Goal: Book appointment/travel/reservation

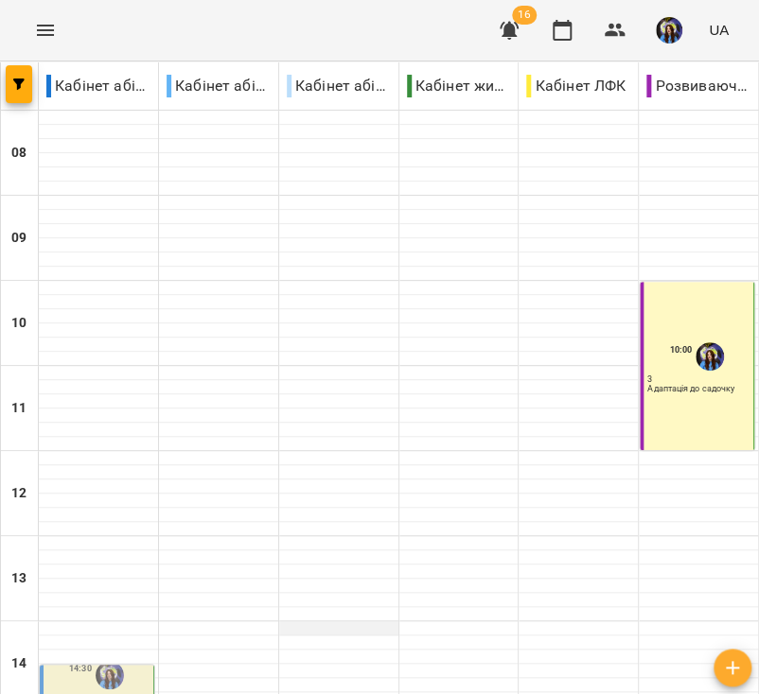
scroll to position [416, 0]
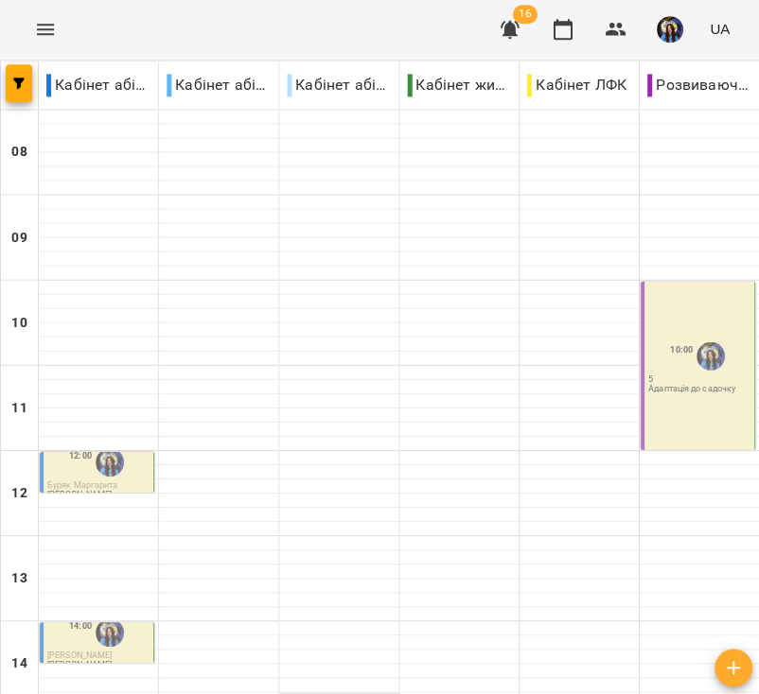
scroll to position [0, 0]
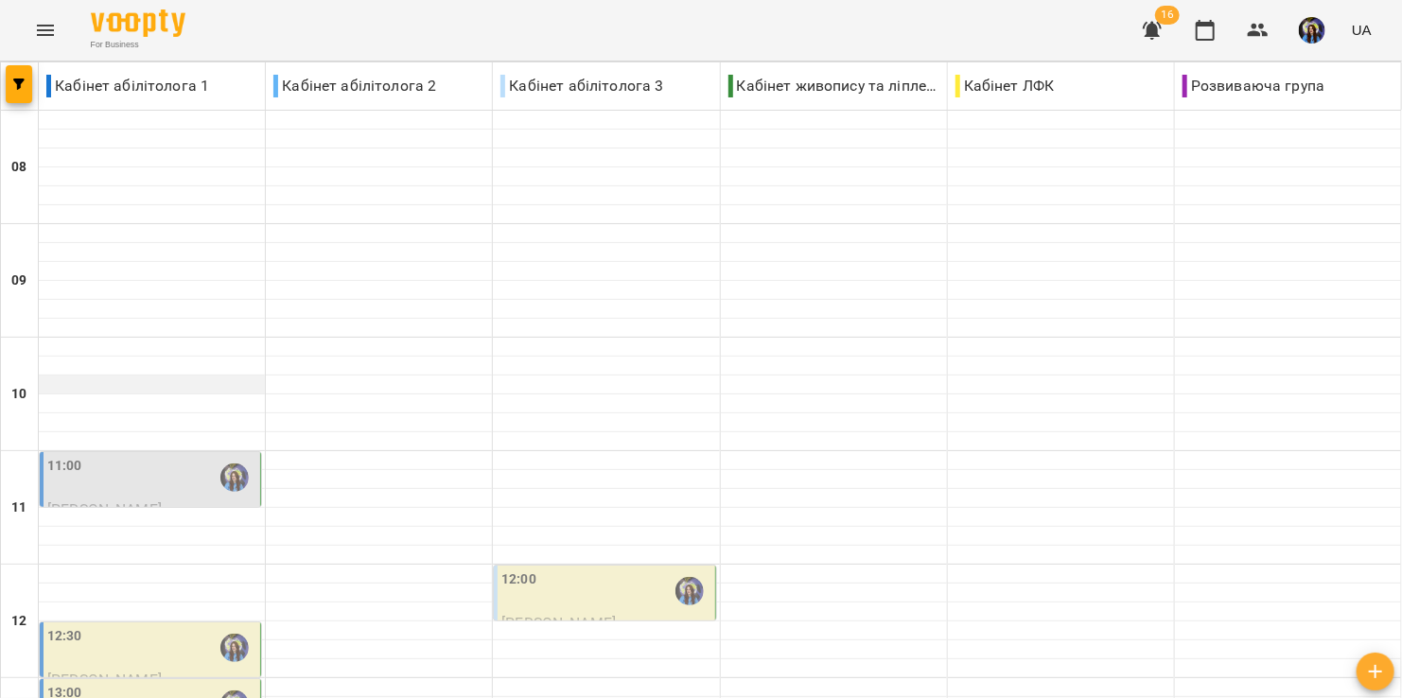
scroll to position [110, 0]
click at [166, 456] on div "11:00" at bounding box center [151, 478] width 209 height 44
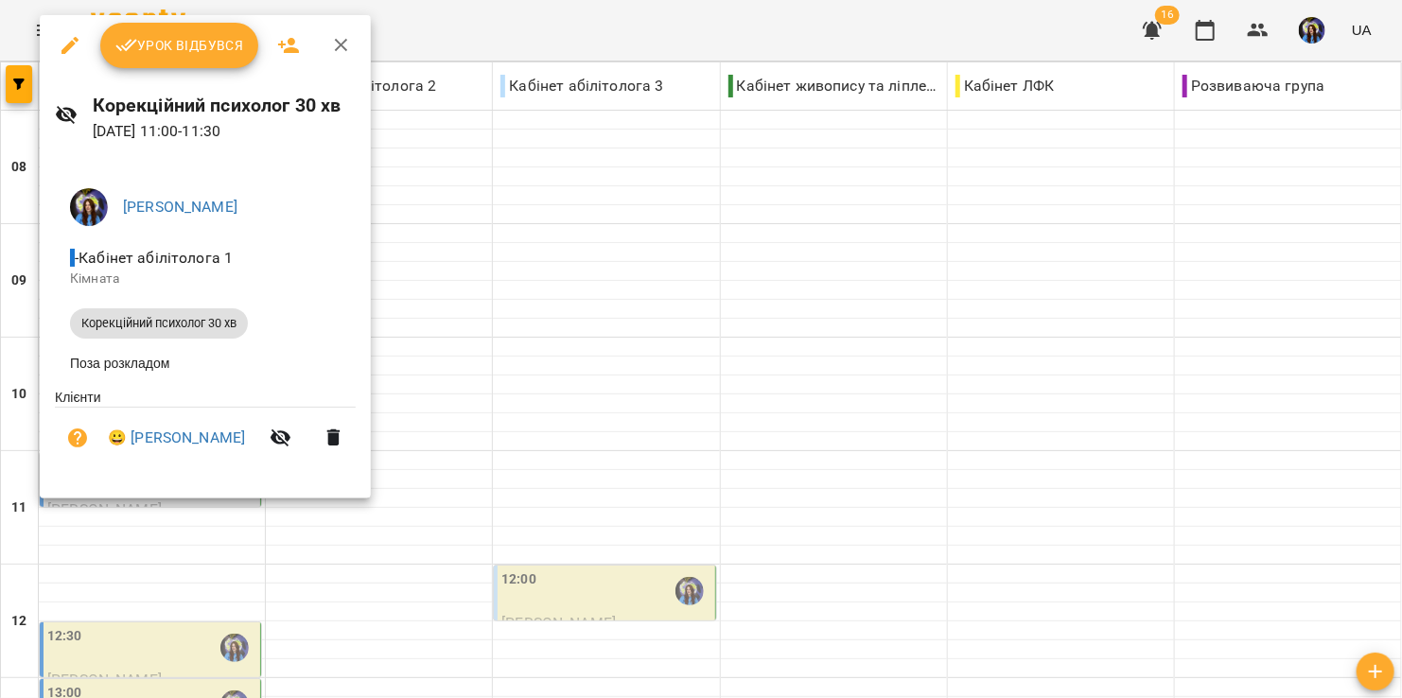
click at [484, 143] on div at bounding box center [701, 349] width 1402 height 698
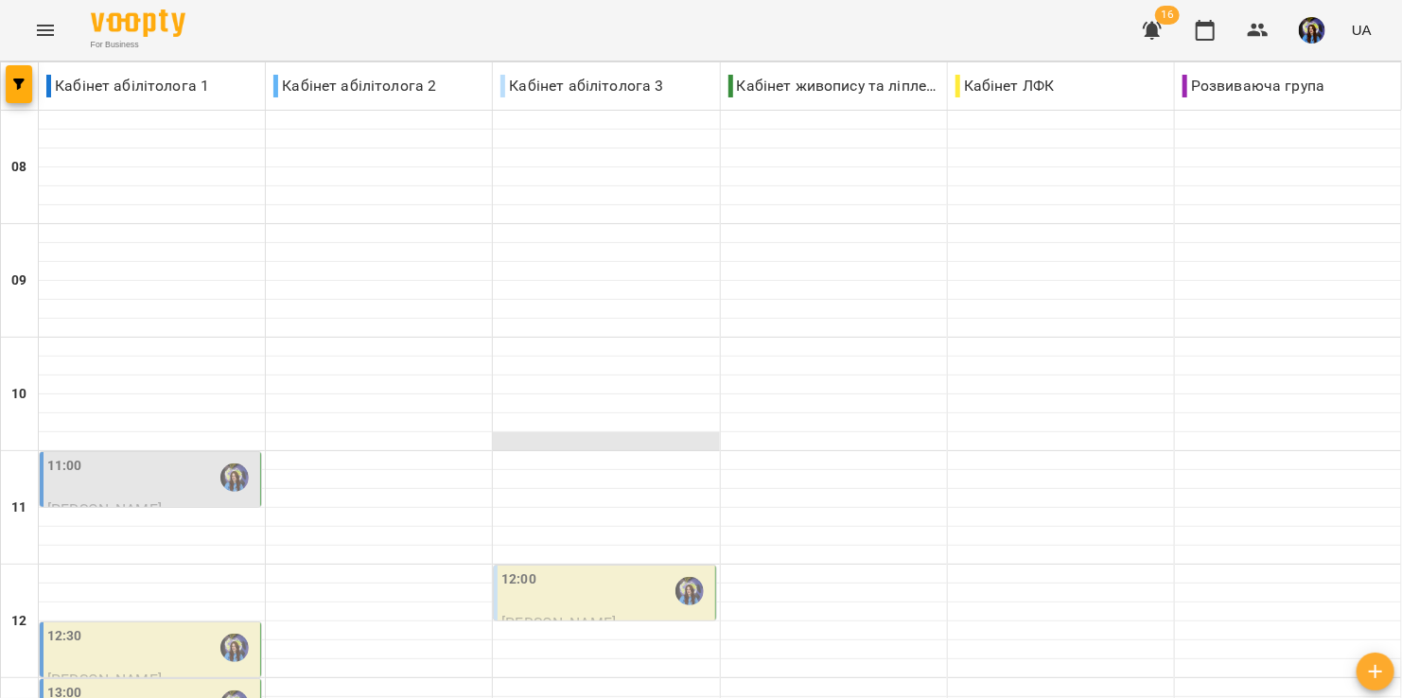
scroll to position [376, 0]
click at [156, 626] on div "12:30" at bounding box center [151, 648] width 209 height 44
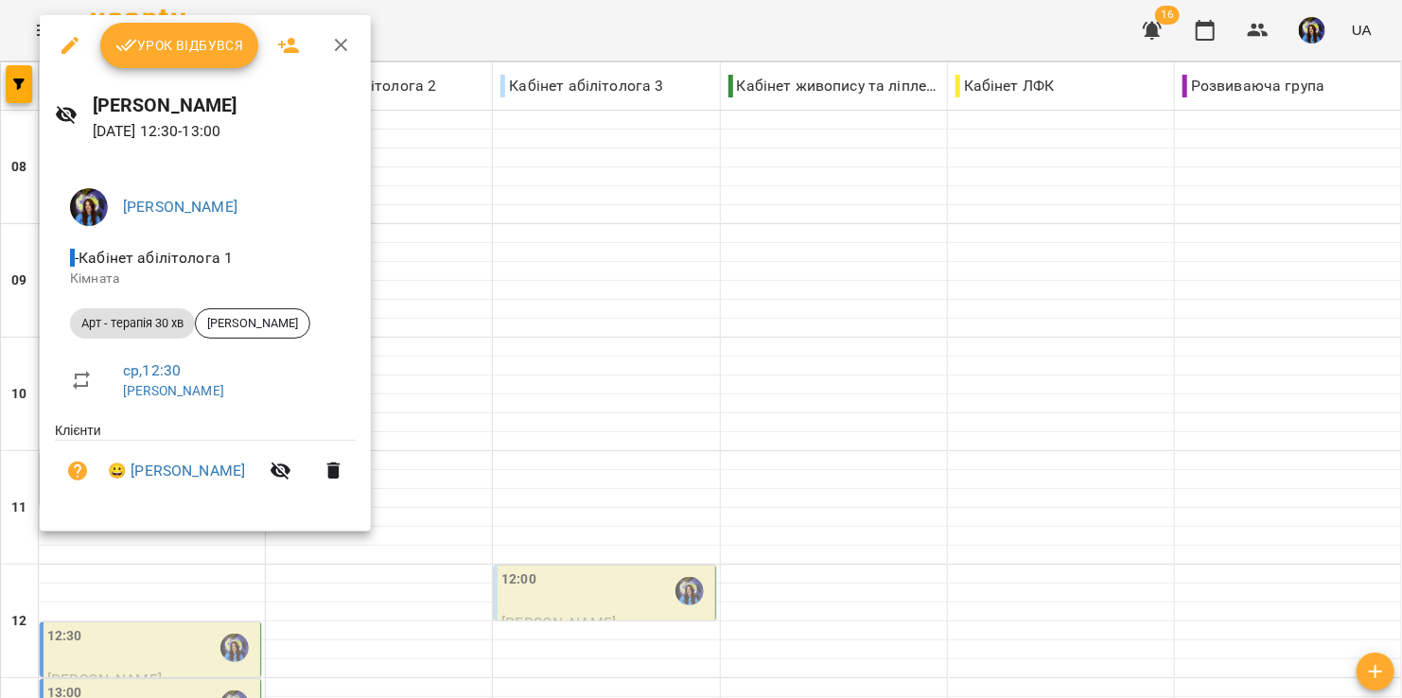
click at [474, 344] on div at bounding box center [701, 349] width 1402 height 698
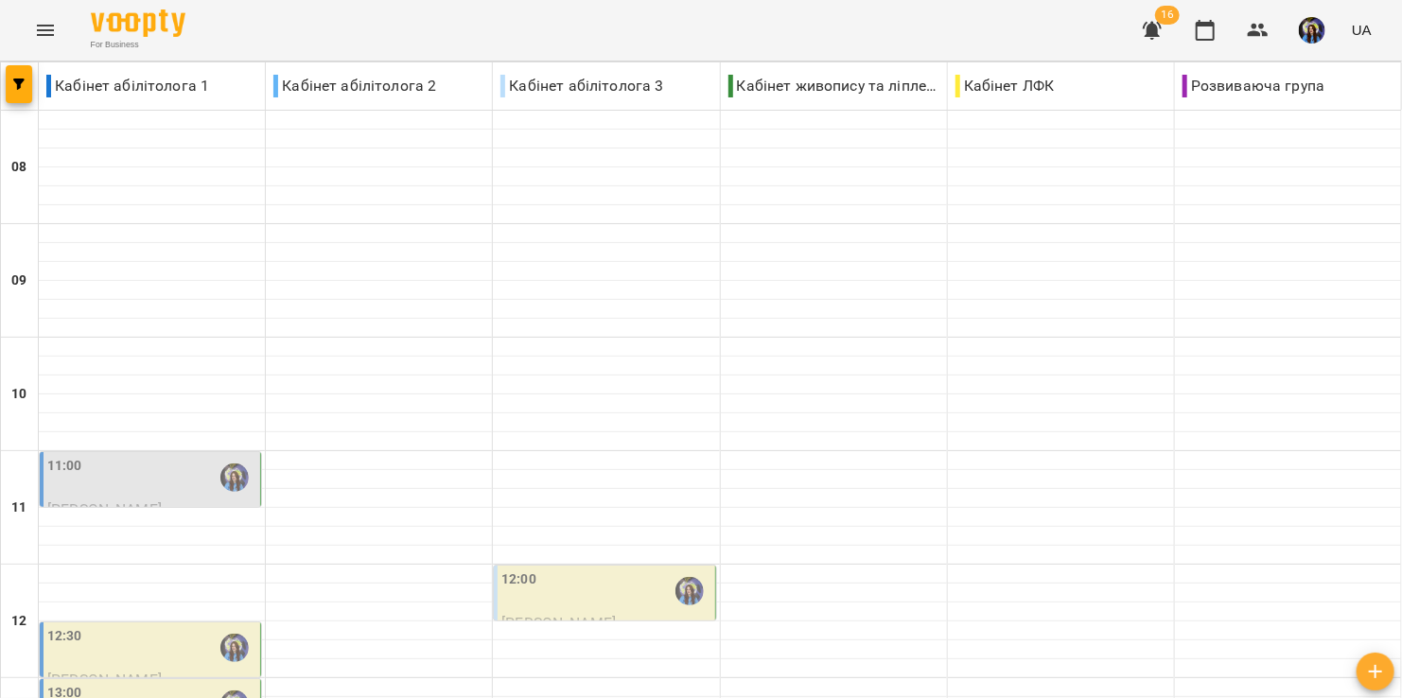
click at [181, 683] on div "13:00" at bounding box center [151, 705] width 209 height 44
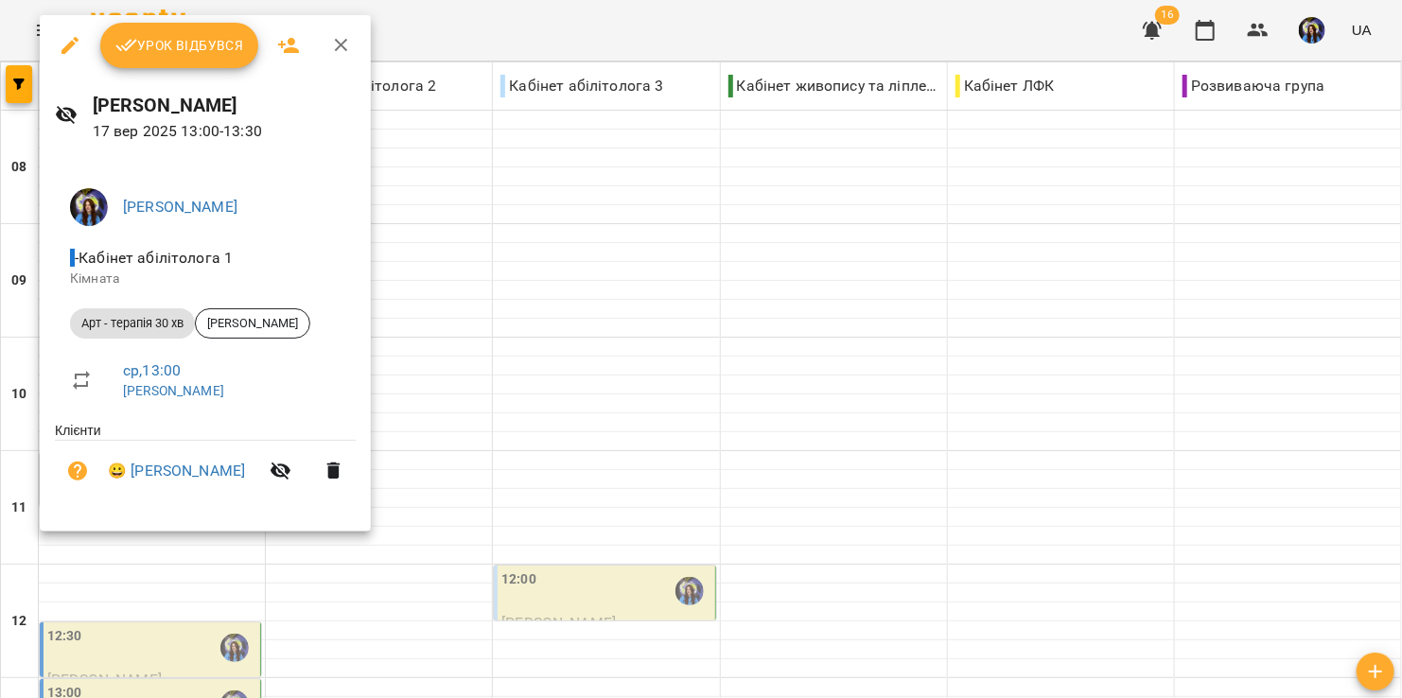
click at [517, 267] on div at bounding box center [701, 349] width 1402 height 698
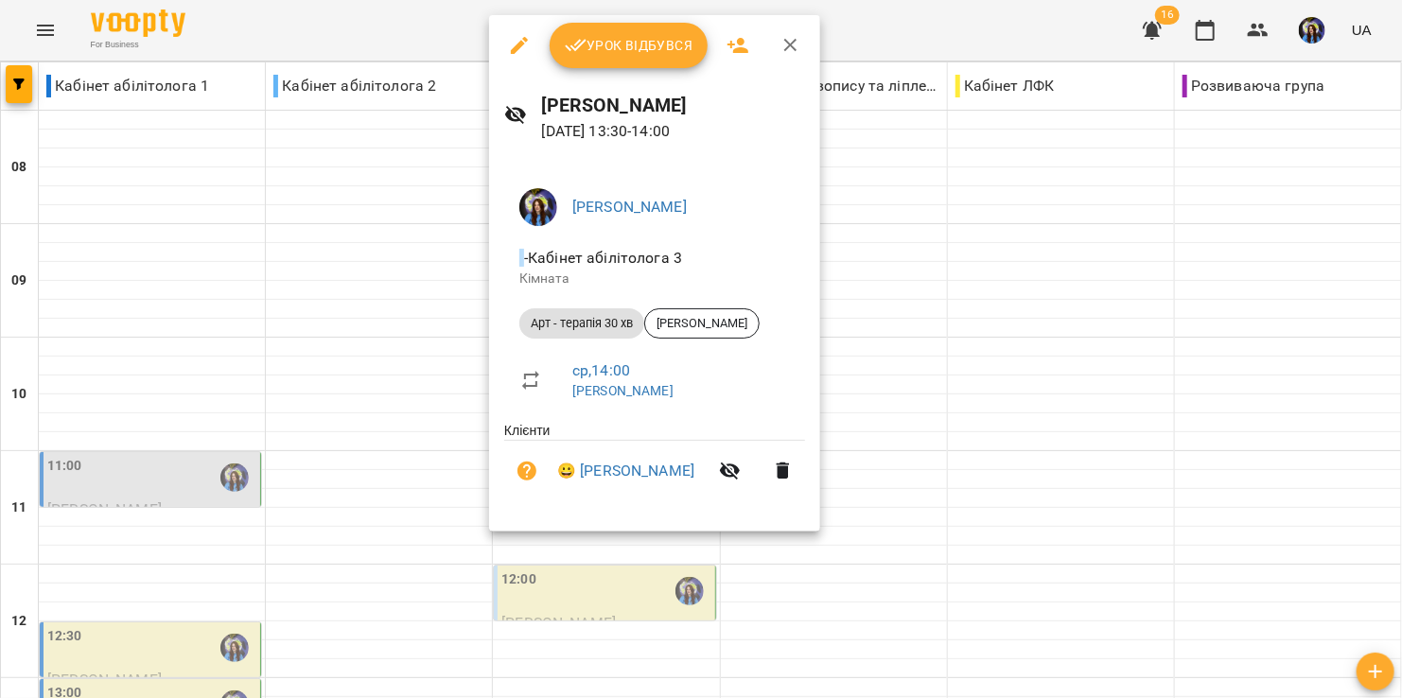
click at [758, 340] on div at bounding box center [701, 349] width 1402 height 698
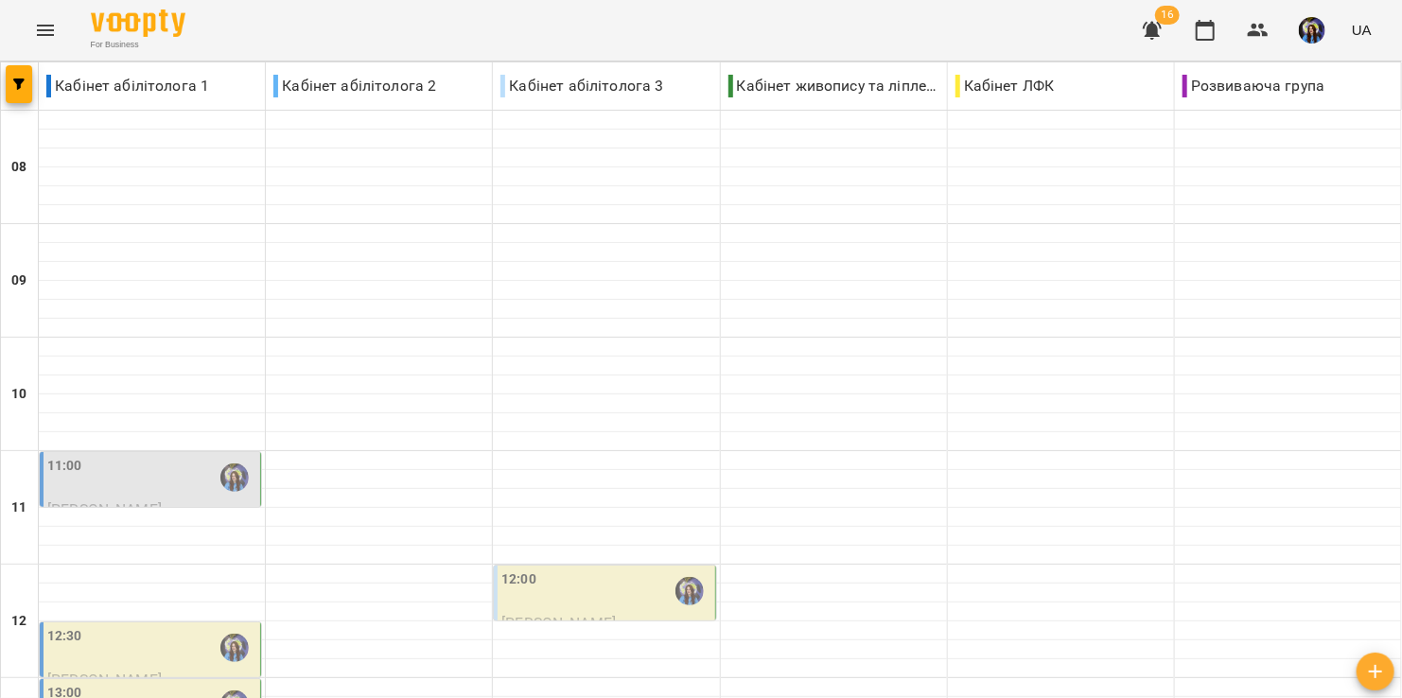
scroll to position [479, 0]
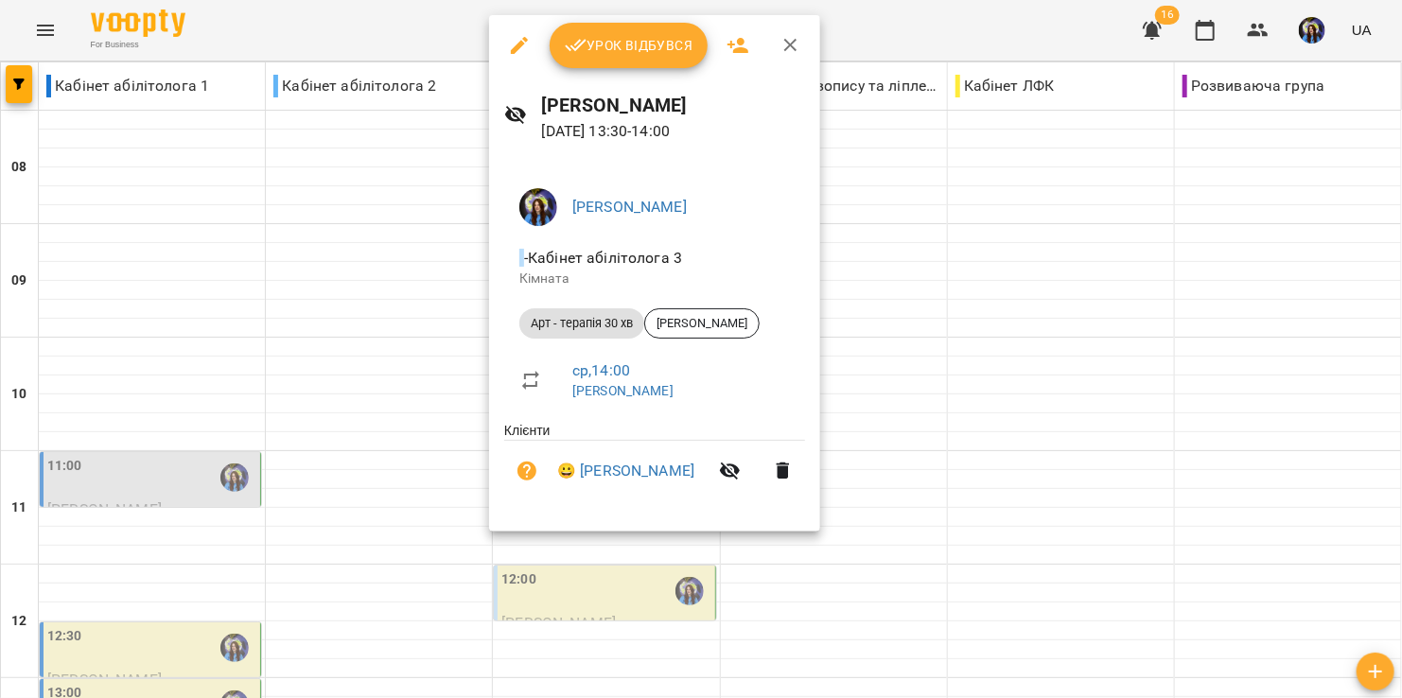
click at [758, 351] on div at bounding box center [701, 349] width 1402 height 698
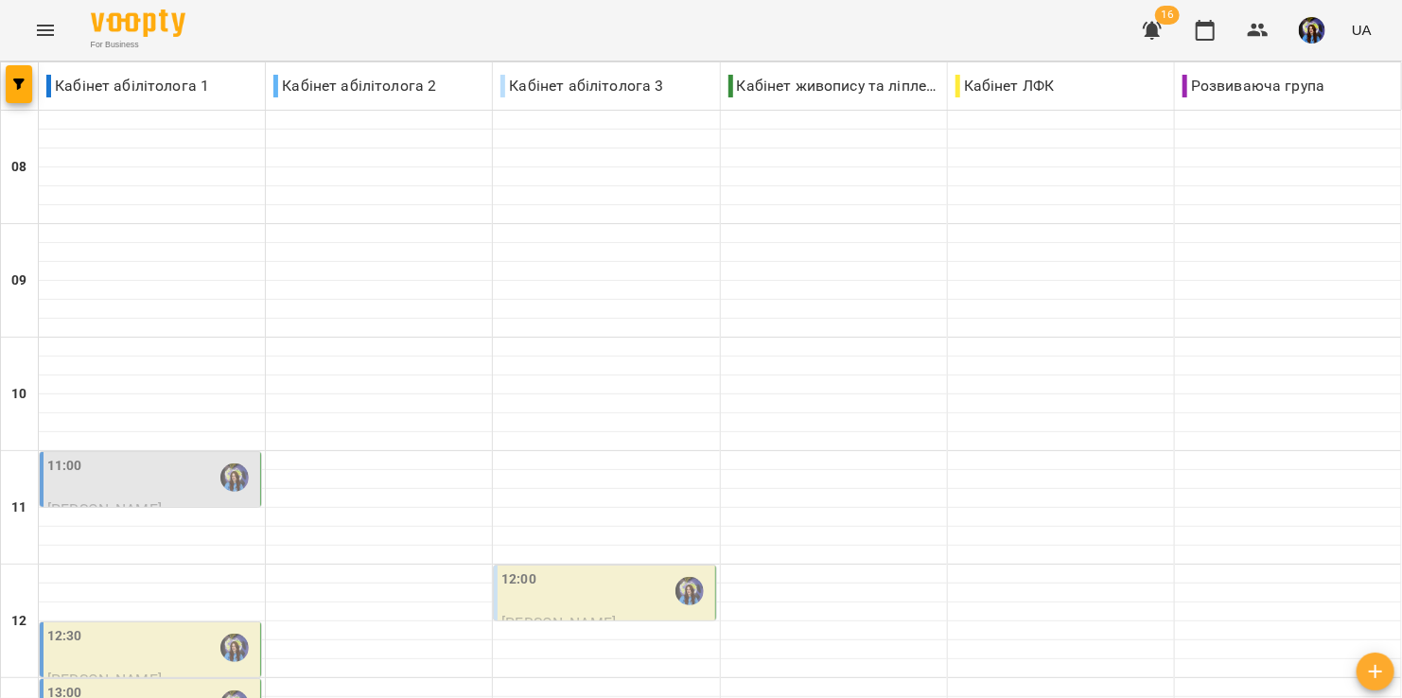
scroll to position [577, 0]
